Goal: Obtain resource: Download file/media

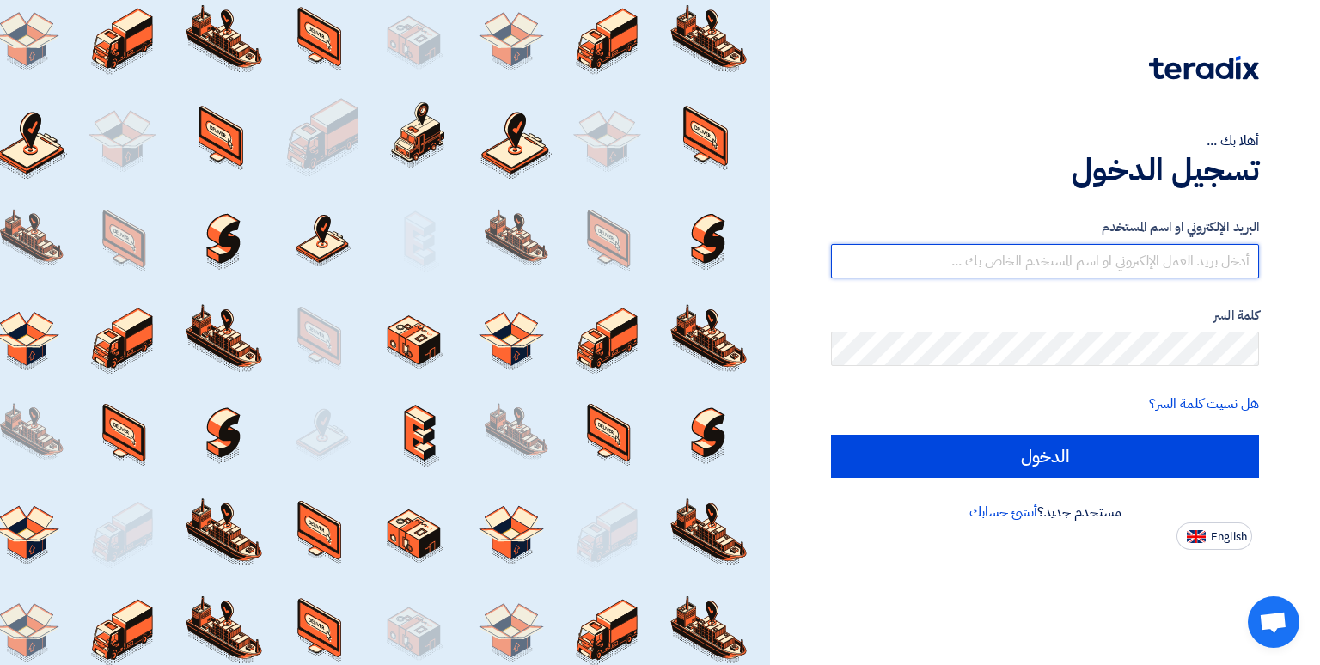
click at [958, 259] on input "text" at bounding box center [1045, 261] width 428 height 34
paste input "[EMAIL_ADDRESS][DOMAIN_NAME]"
type input "[EMAIL_ADDRESS][DOMAIN_NAME]"
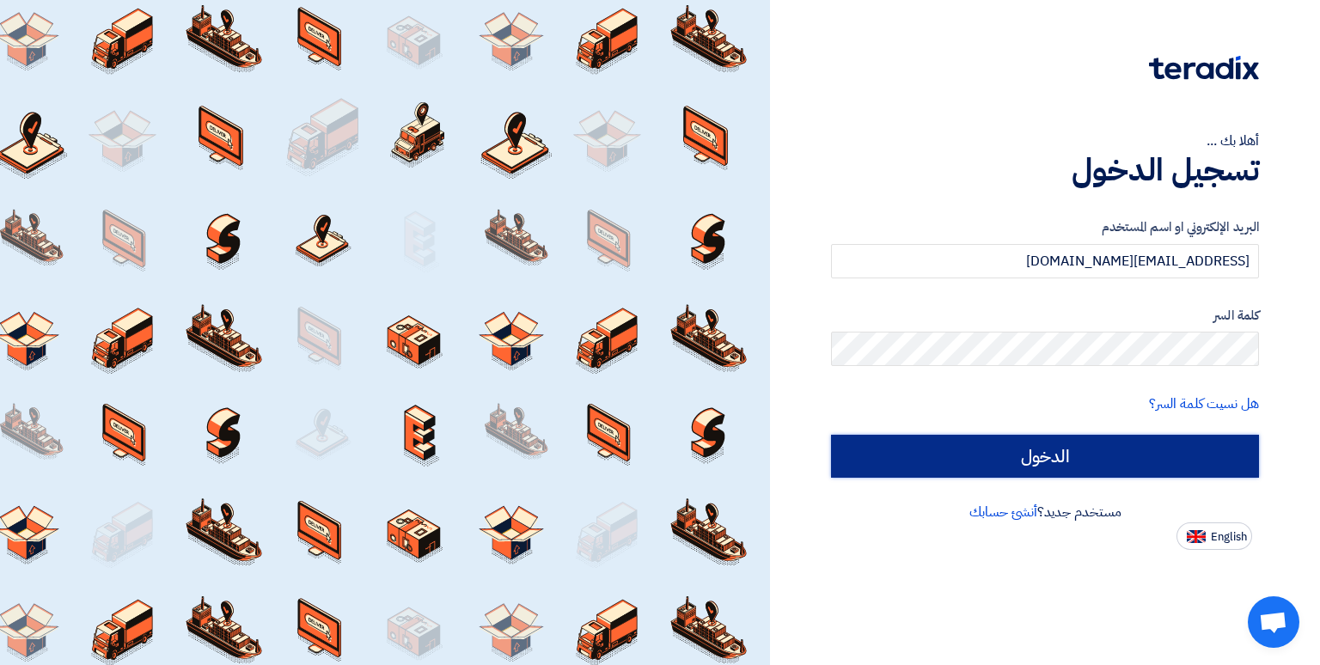
click at [1061, 472] on input "الدخول" at bounding box center [1045, 456] width 428 height 43
type input "Sign in"
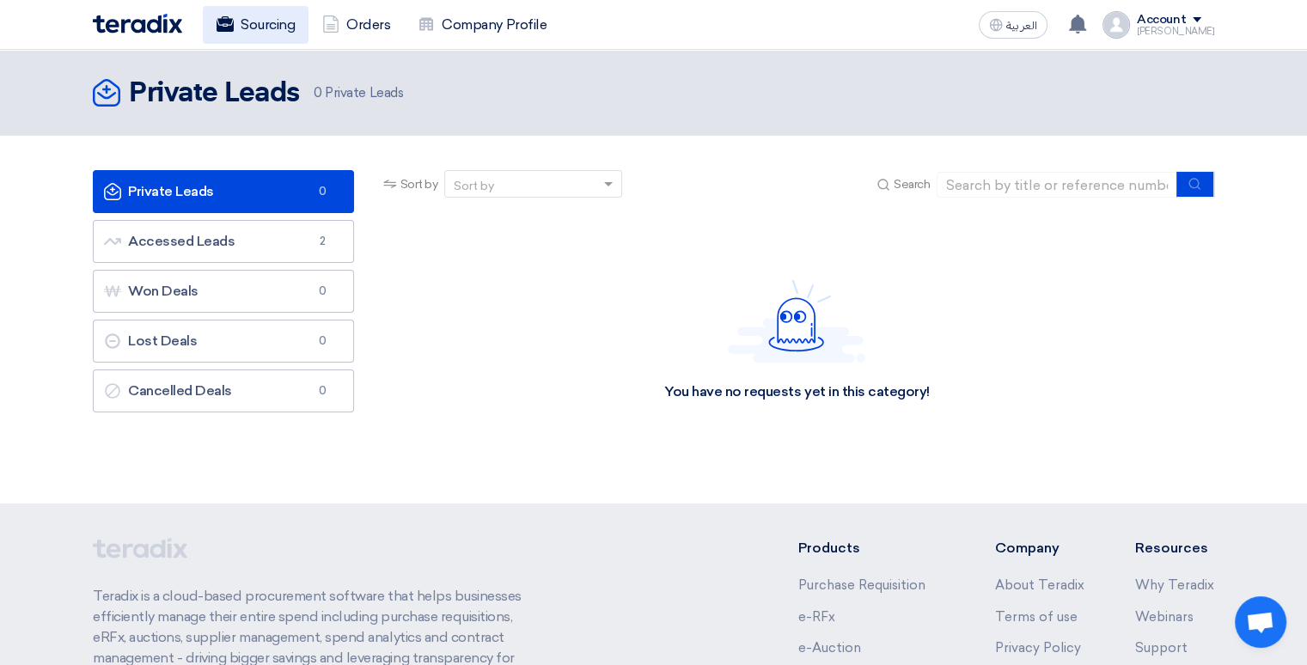
click at [267, 26] on link "Sourcing" at bounding box center [256, 25] width 106 height 38
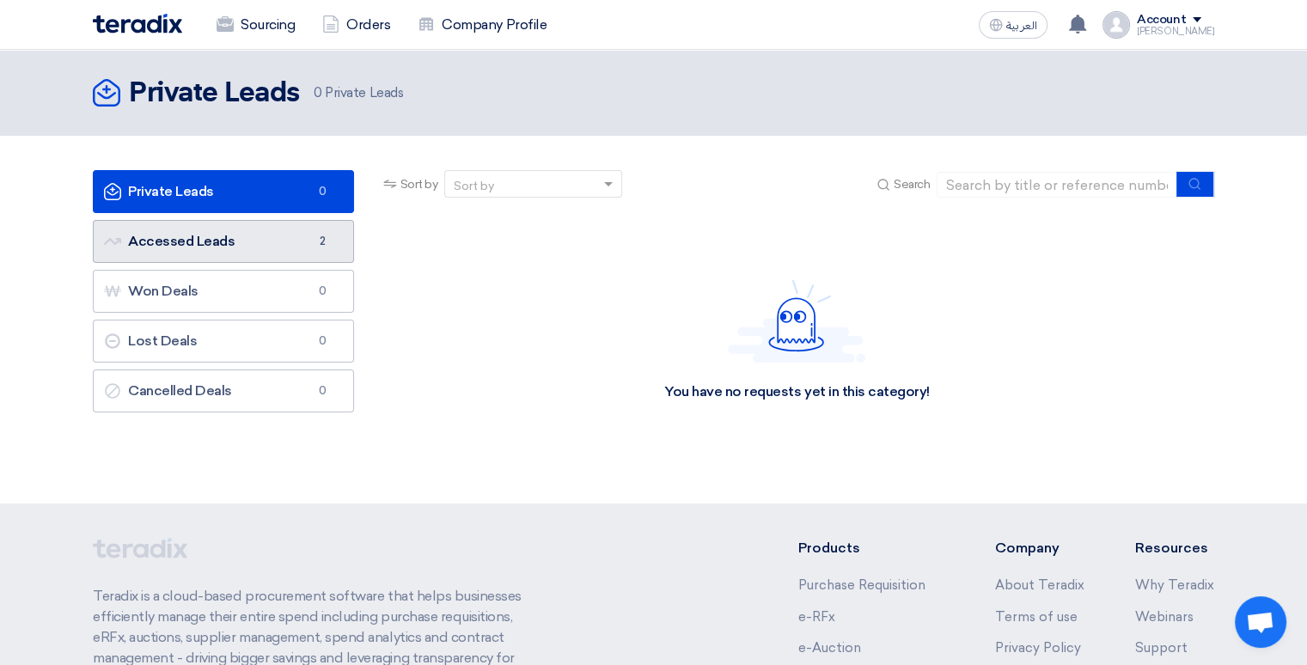
click at [295, 252] on link "Accessed Leads Accessed Leads 2" at bounding box center [223, 241] width 261 height 43
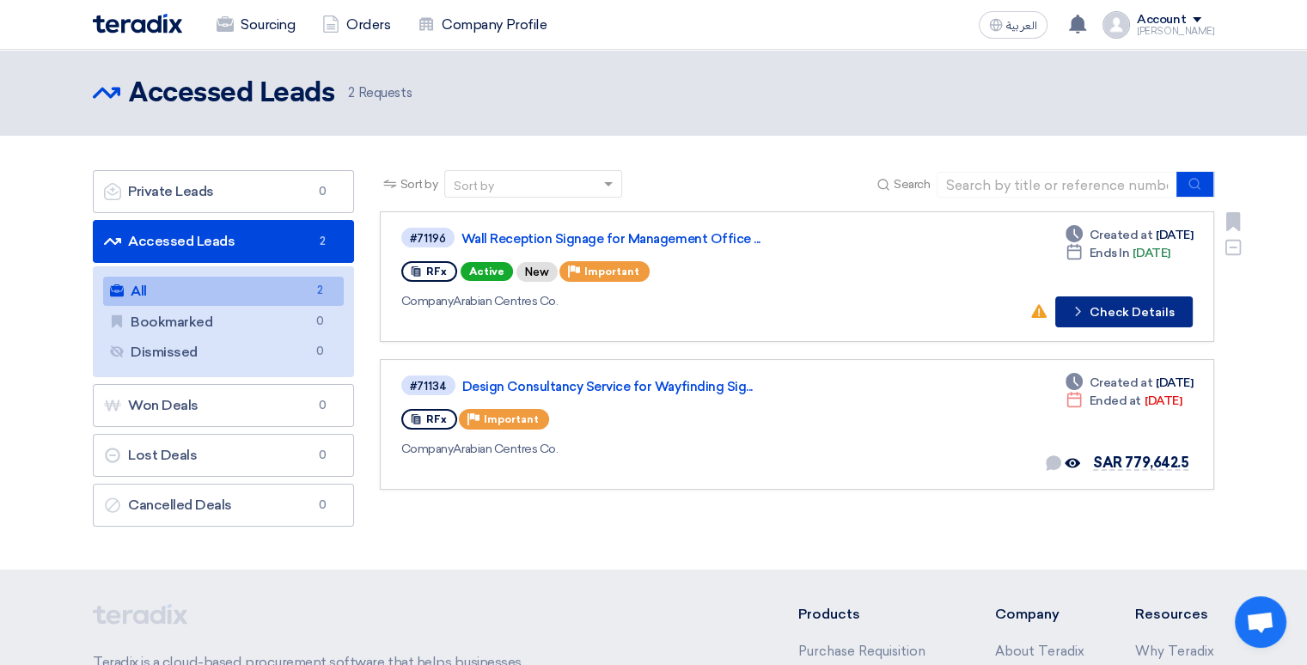
click at [1141, 307] on button "Check details Check Details" at bounding box center [1124, 312] width 138 height 31
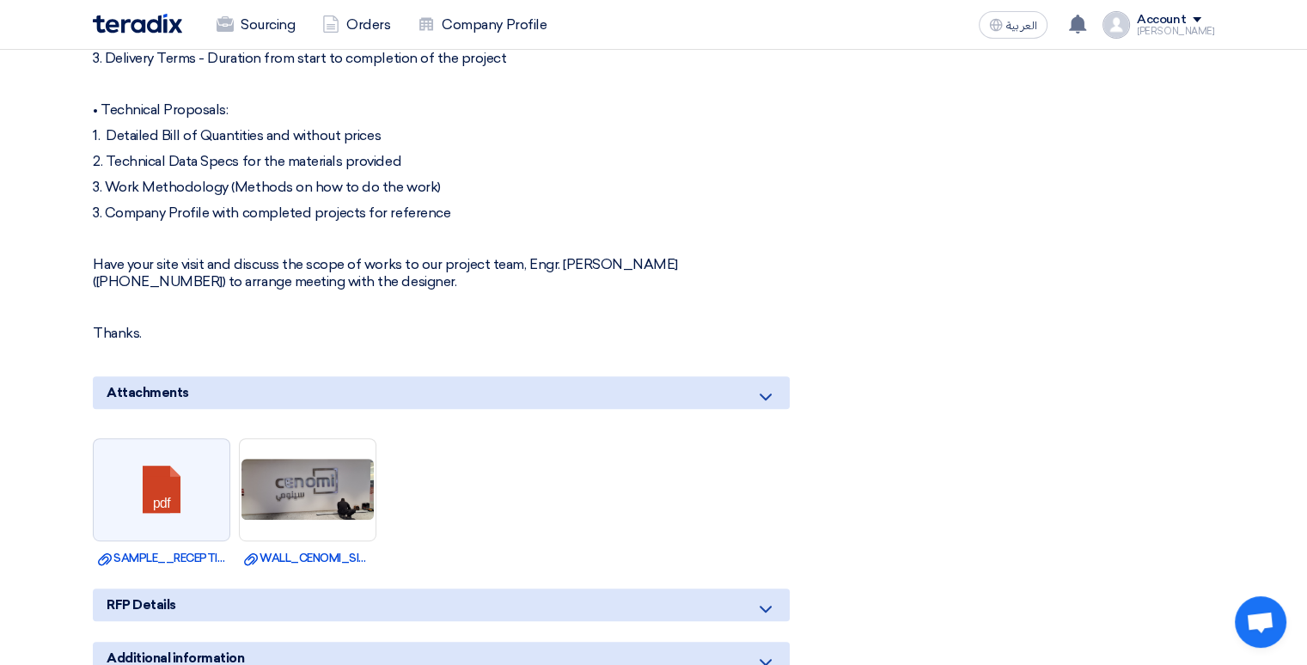
scroll to position [1117, 0]
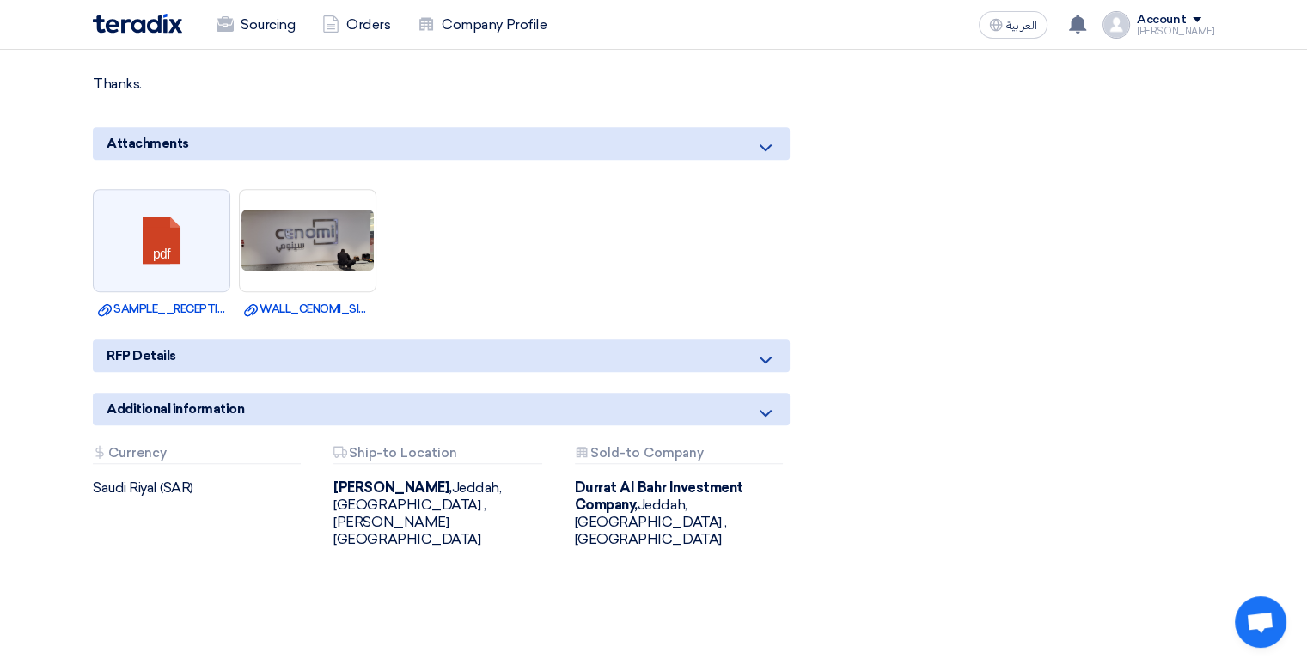
click at [773, 144] on icon at bounding box center [765, 148] width 21 height 21
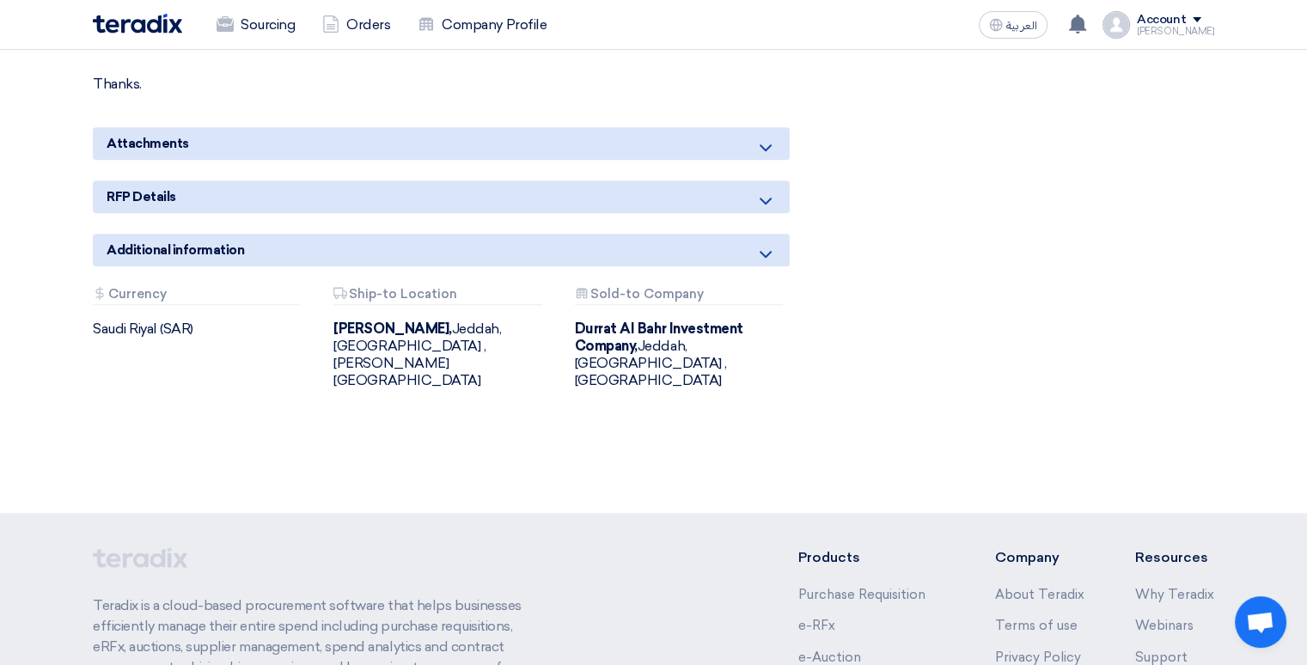
click at [757, 153] on icon at bounding box center [765, 148] width 21 height 21
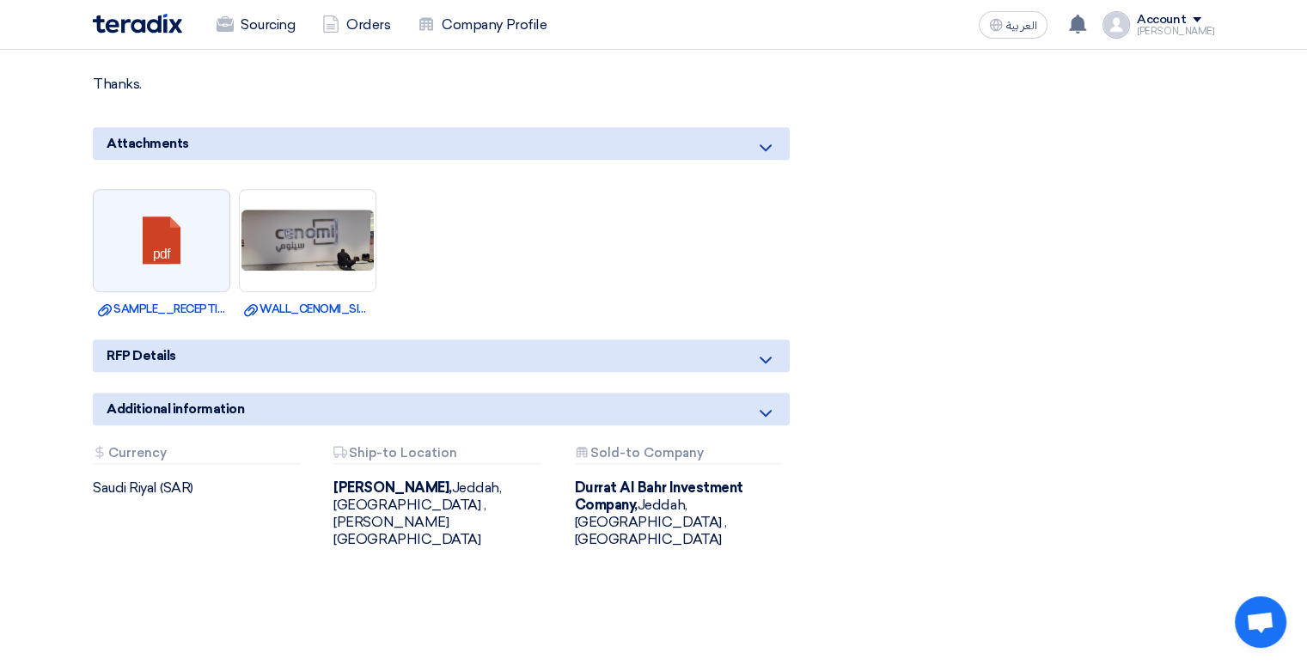
click at [775, 357] on icon at bounding box center [765, 360] width 21 height 21
click at [765, 355] on icon at bounding box center [765, 360] width 21 height 21
click at [175, 308] on link "Download file SAMPLE__RECEPTION_CENOMI_LOGO__DETAILS.pdf" at bounding box center [161, 309] width 127 height 17
click at [309, 309] on link "Download file WALL_CENOMI_SIGNAGE_LOGO_SAMPLE.jpg" at bounding box center [307, 309] width 127 height 17
click at [770, 354] on icon at bounding box center [765, 360] width 21 height 21
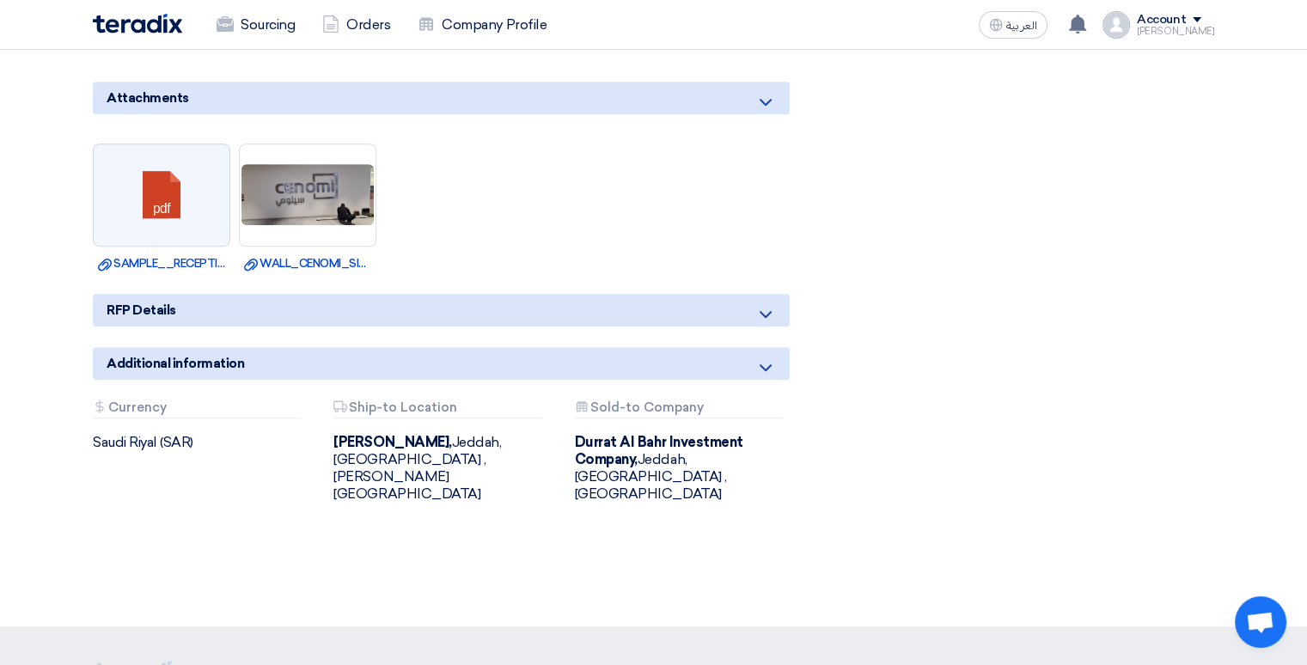
scroll to position [1203, 0]
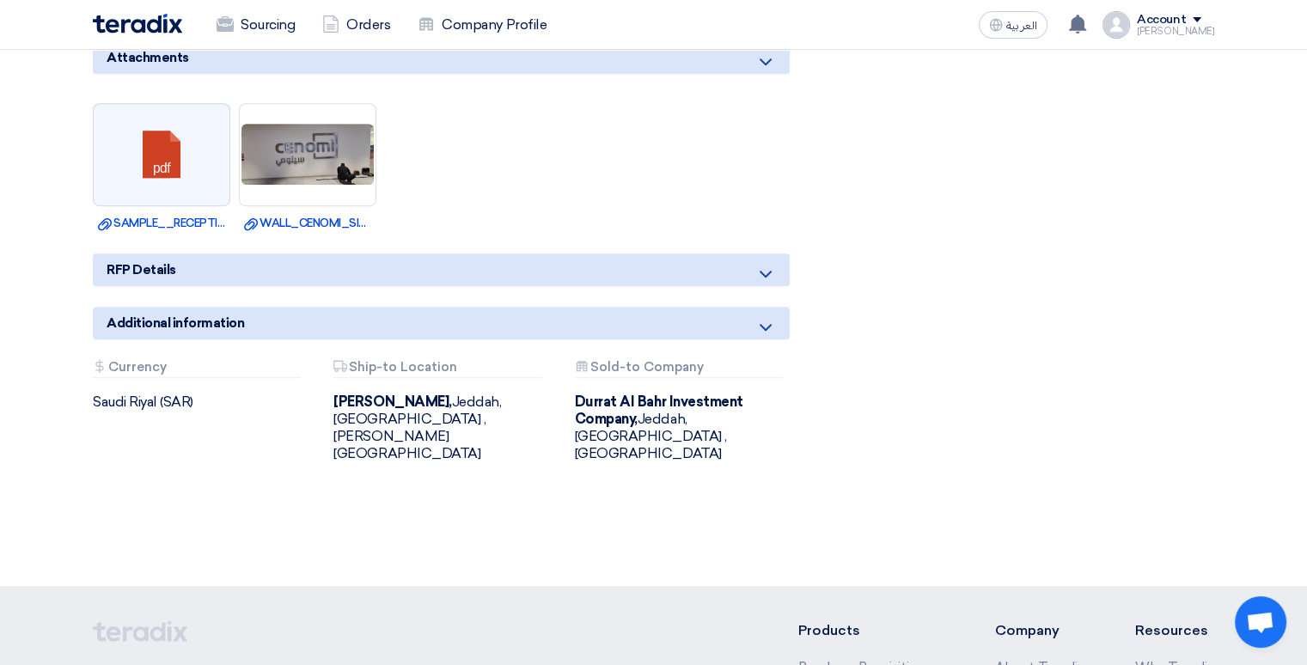
click at [766, 266] on icon at bounding box center [765, 274] width 21 height 21
click at [134, 266] on span "RFP Details" at bounding box center [142, 269] width 70 height 19
click at [769, 324] on use at bounding box center [766, 327] width 12 height 7
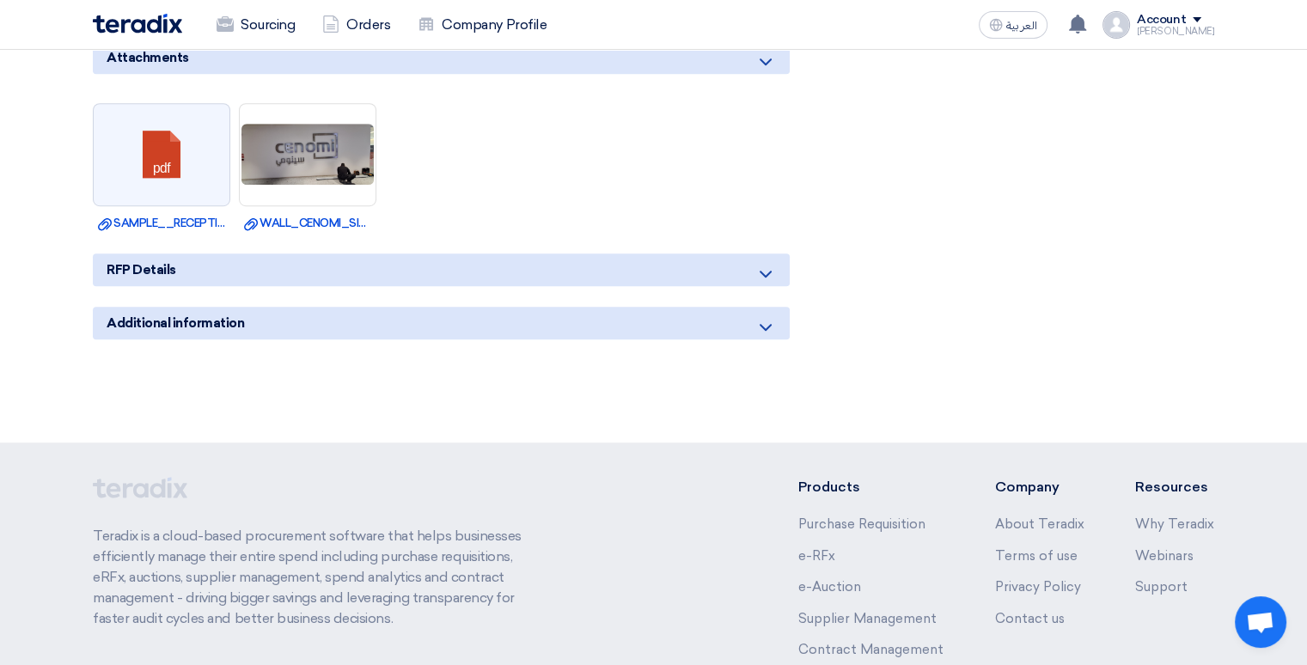
click at [773, 321] on icon at bounding box center [765, 327] width 21 height 21
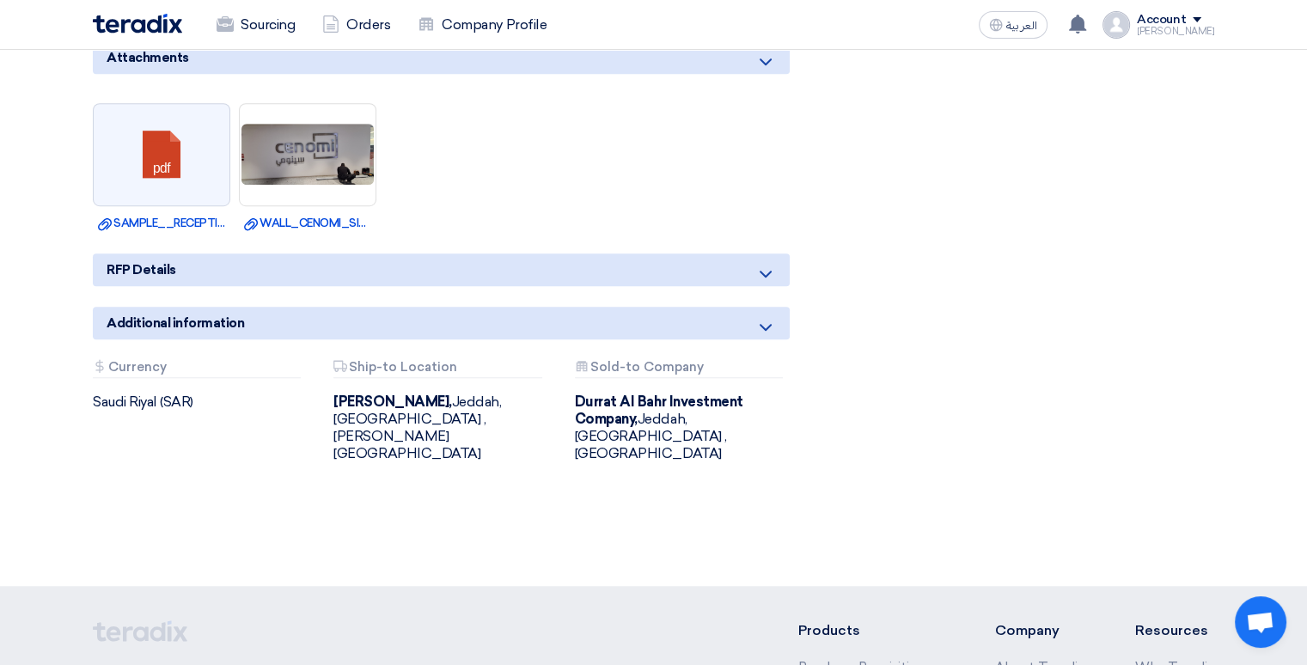
click at [768, 272] on icon at bounding box center [765, 274] width 21 height 21
click at [767, 272] on icon at bounding box center [765, 274] width 21 height 21
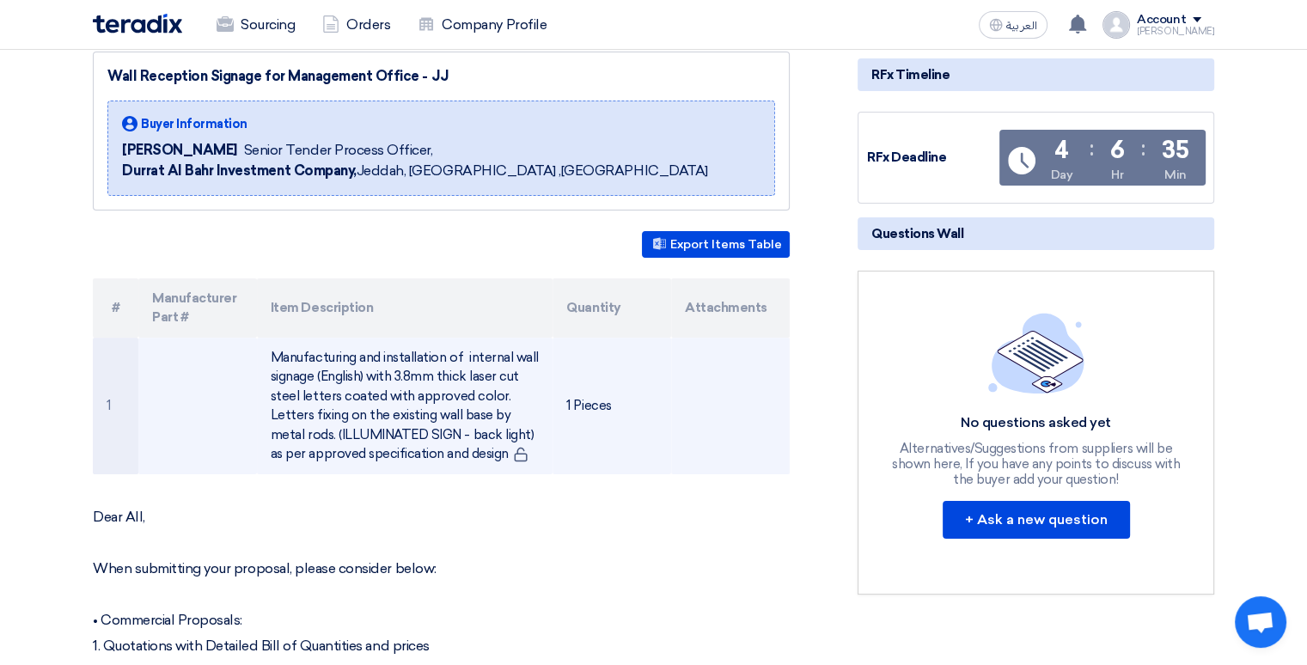
scroll to position [258, 0]
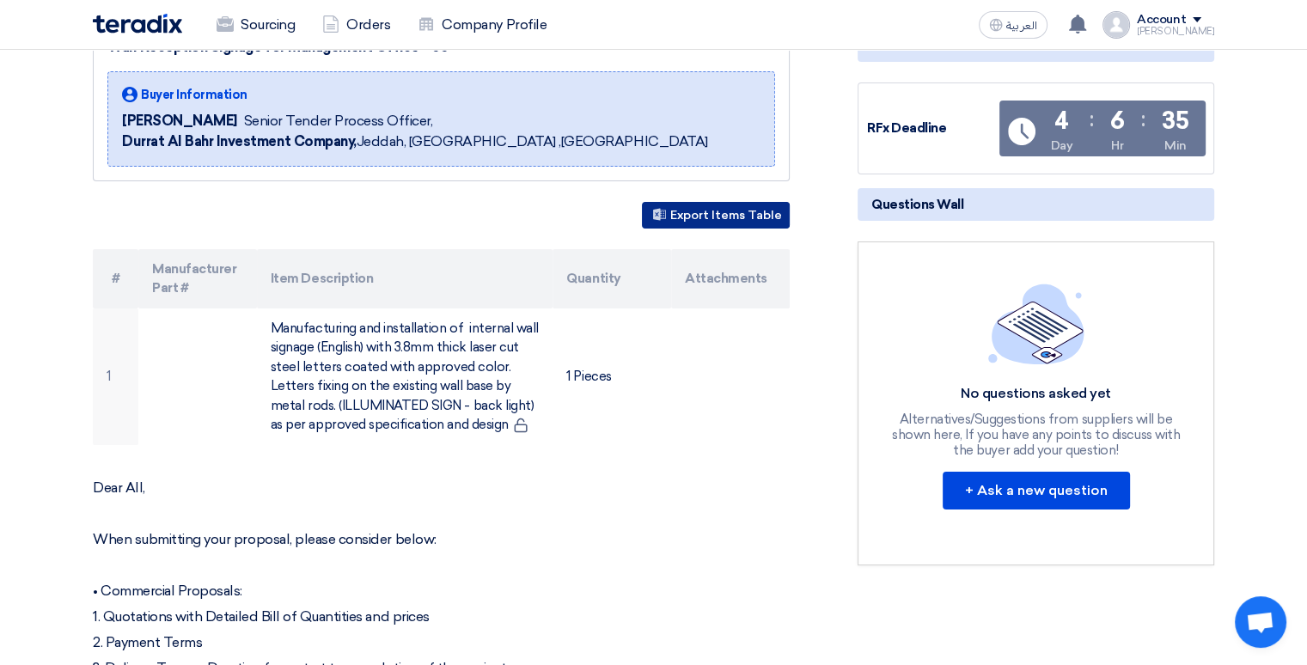
click at [709, 213] on button "Export Items Table" at bounding box center [716, 215] width 148 height 27
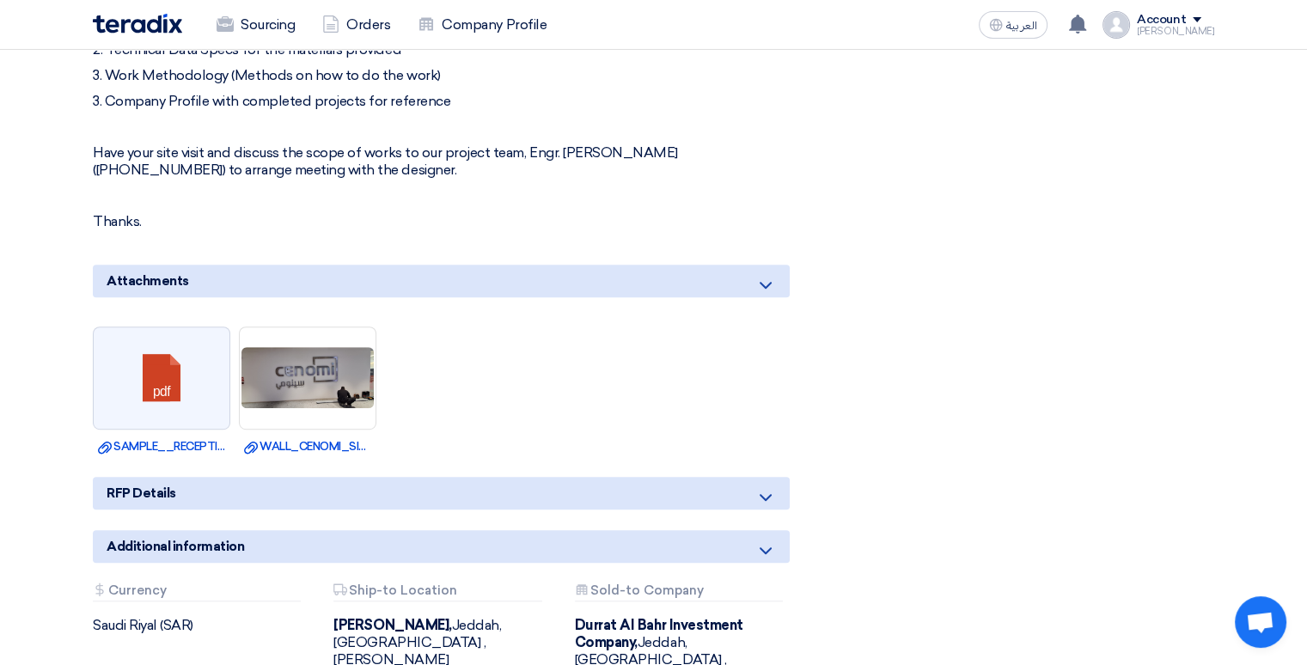
scroll to position [1031, 0]
